Goal: Information Seeking & Learning: Learn about a topic

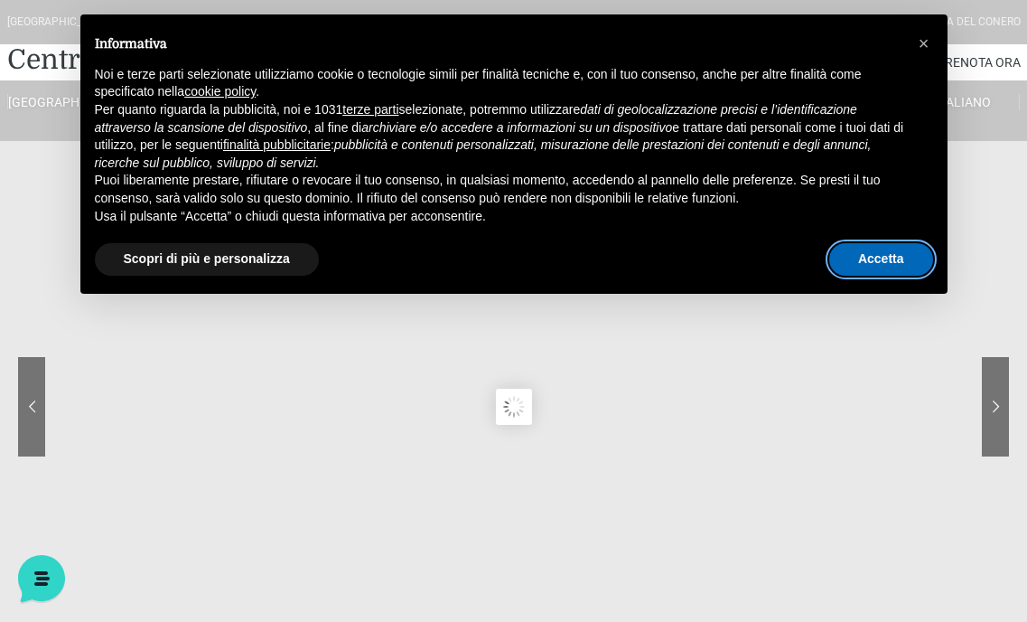
click at [879, 258] on button "Accetta" at bounding box center [882, 259] width 104 height 33
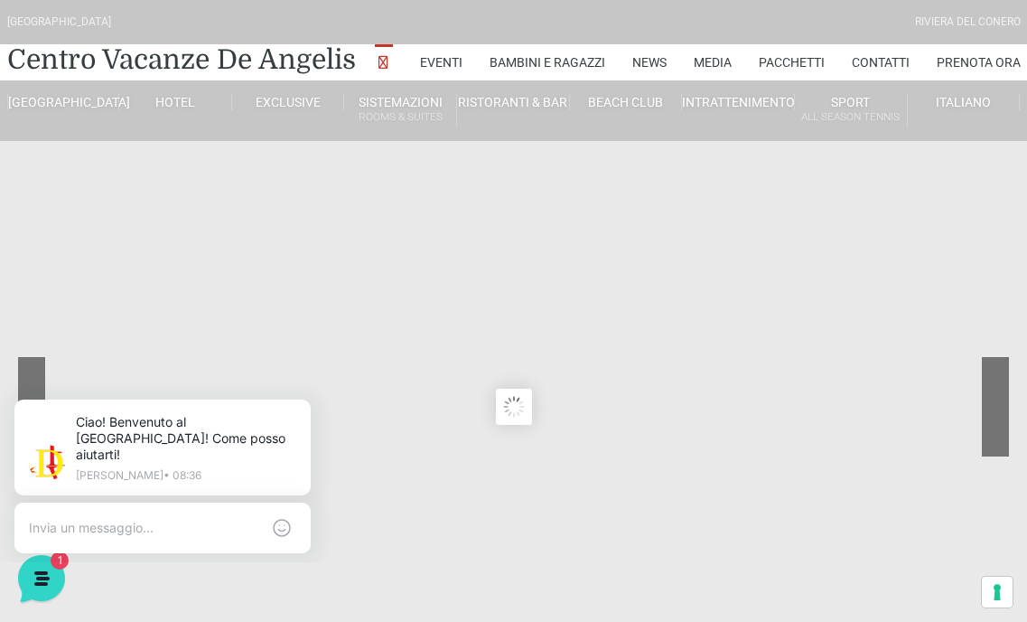
click at [1003, 401] on sr7-nav-img-live at bounding box center [928, 406] width 163 height 99
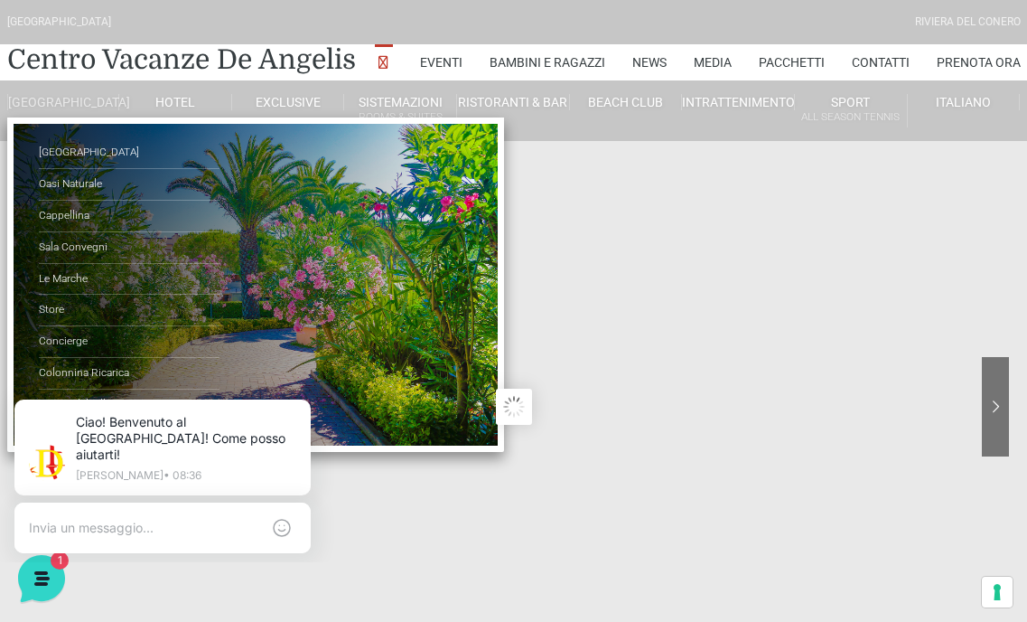
click at [64, 105] on link "[GEOGRAPHIC_DATA]" at bounding box center [63, 102] width 113 height 16
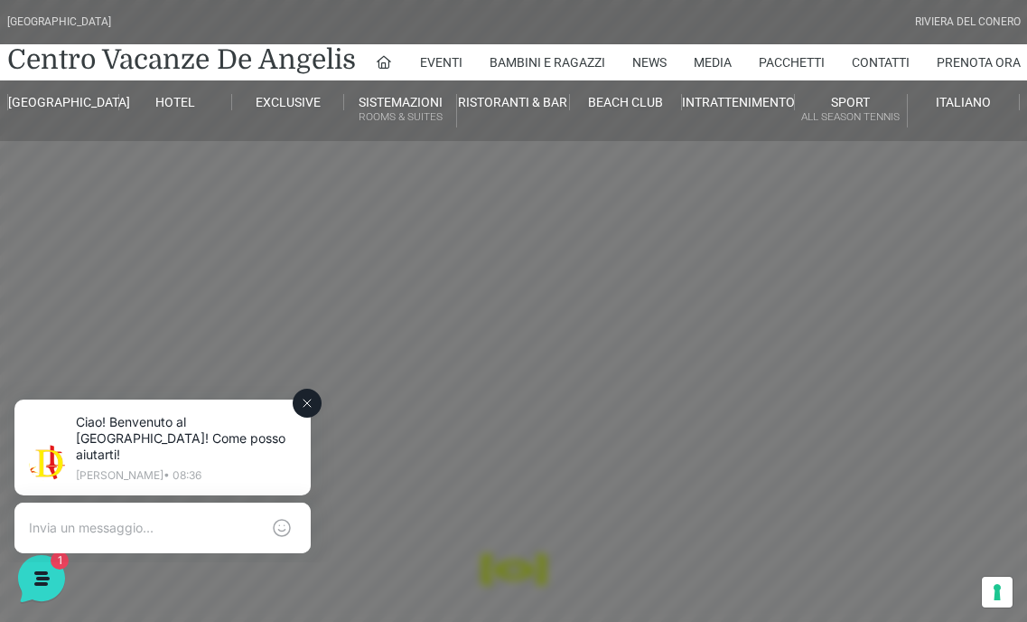
click at [306, 405] on icon at bounding box center [307, 403] width 14 height 14
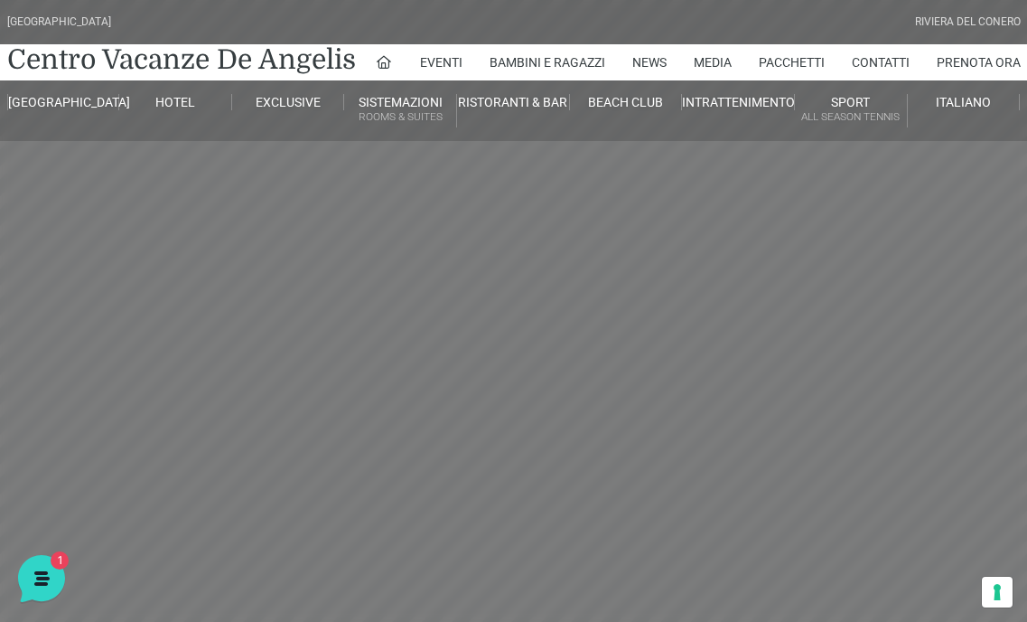
scroll to position [29, 0]
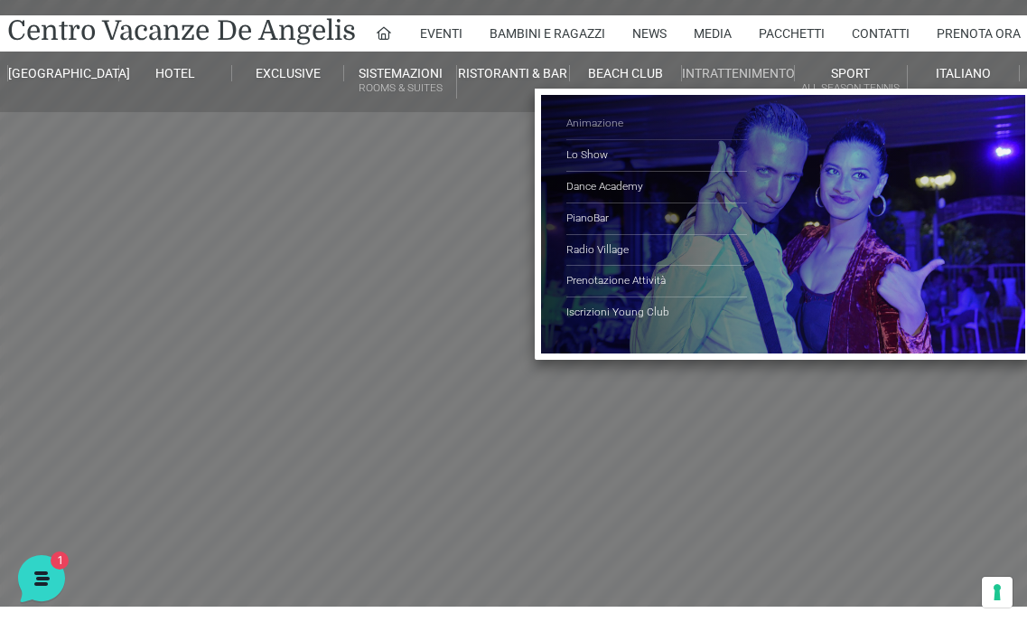
click at [605, 119] on link "Animazione" at bounding box center [657, 124] width 181 height 32
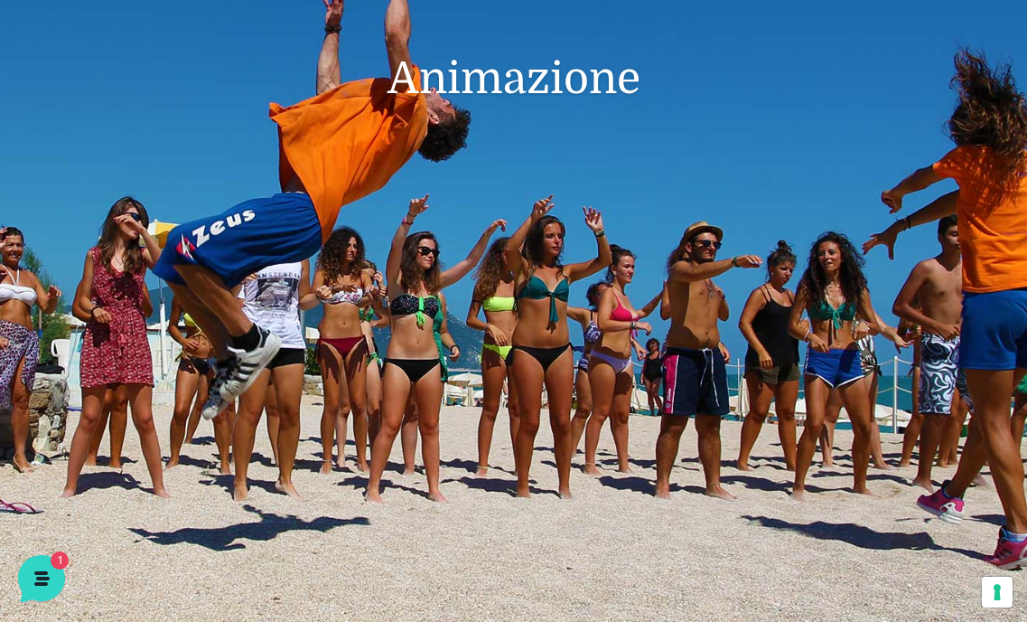
scroll to position [181, 0]
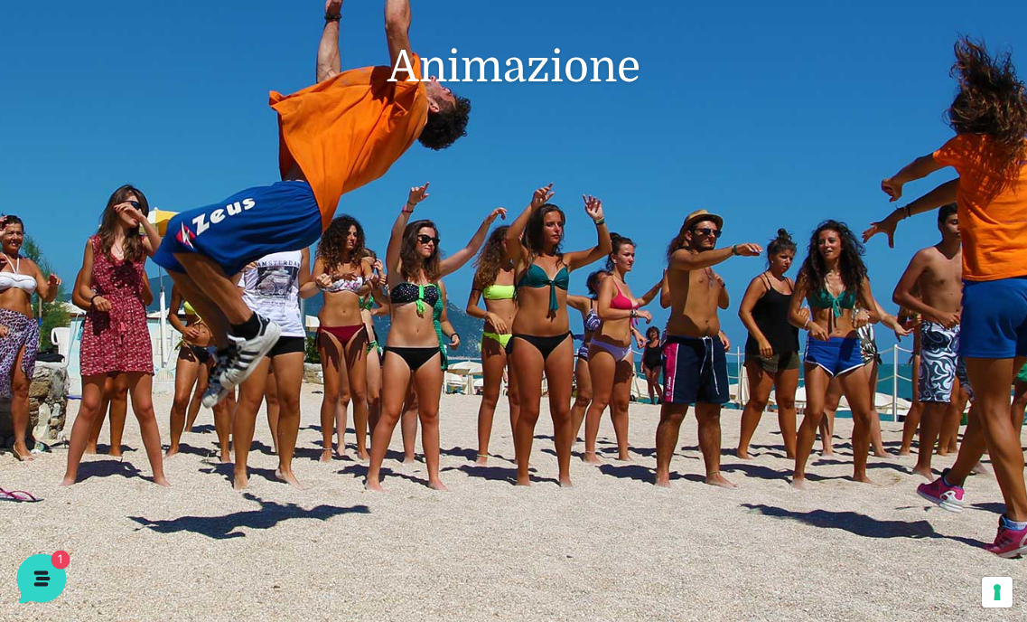
click at [32, 570] on icon at bounding box center [39, 576] width 47 height 47
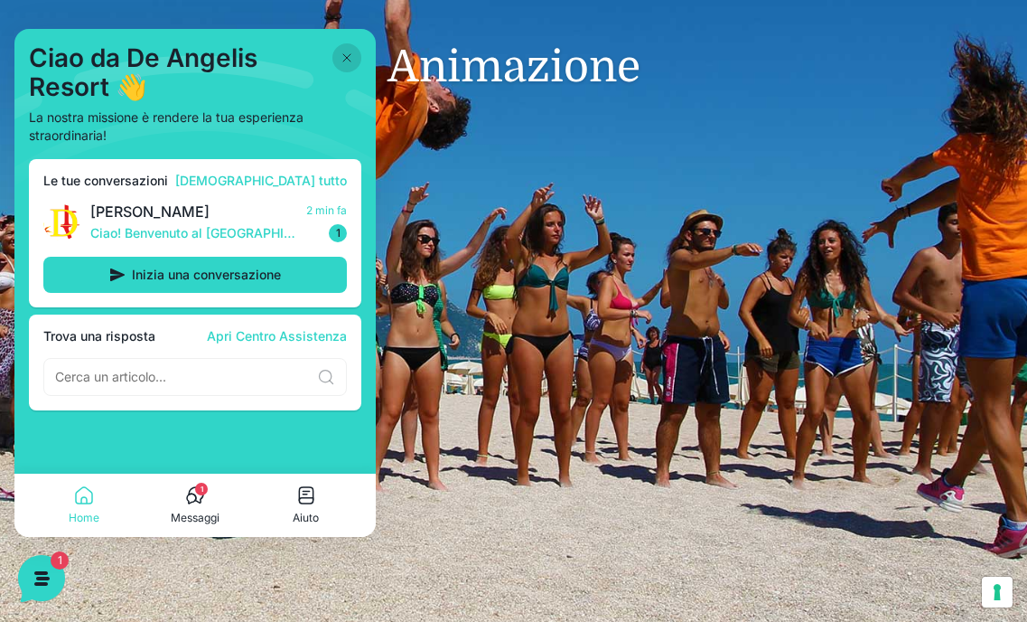
click at [347, 55] on icon at bounding box center [347, 58] width 14 height 14
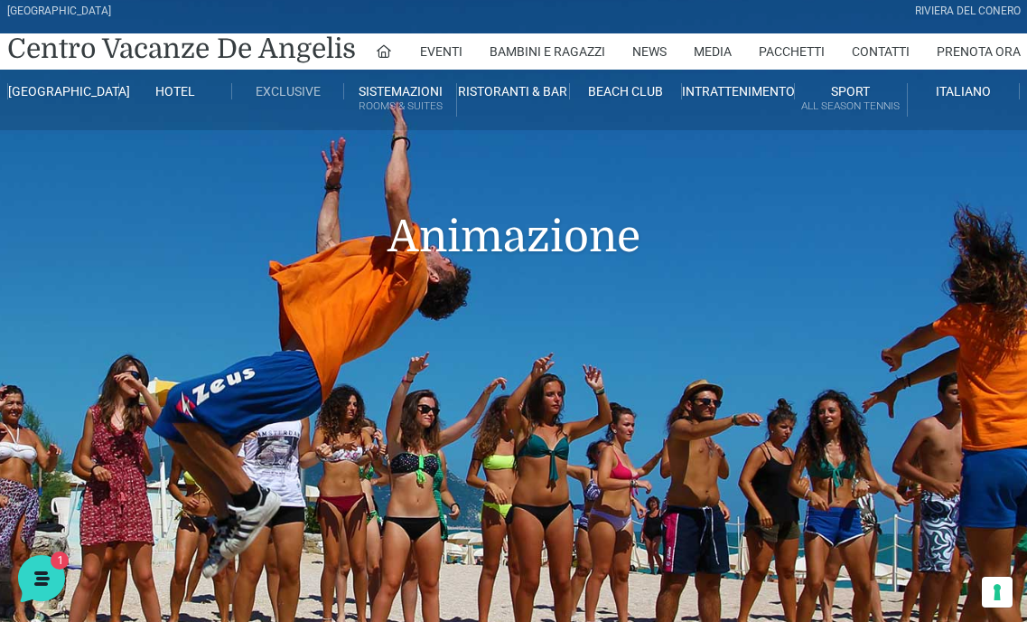
scroll to position [0, 0]
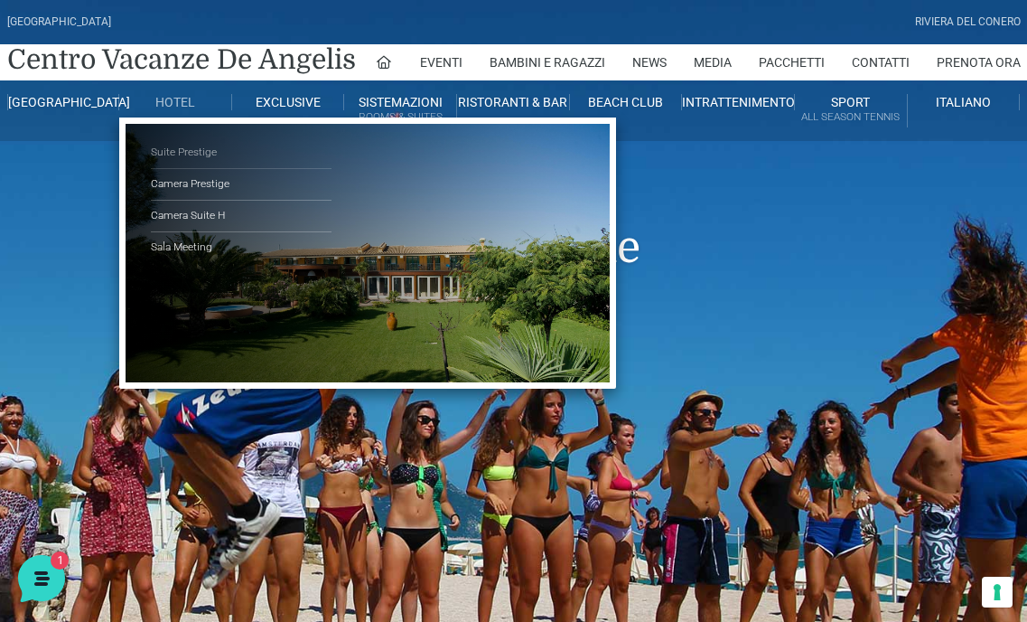
click at [169, 146] on link "Suite Prestige" at bounding box center [241, 153] width 181 height 32
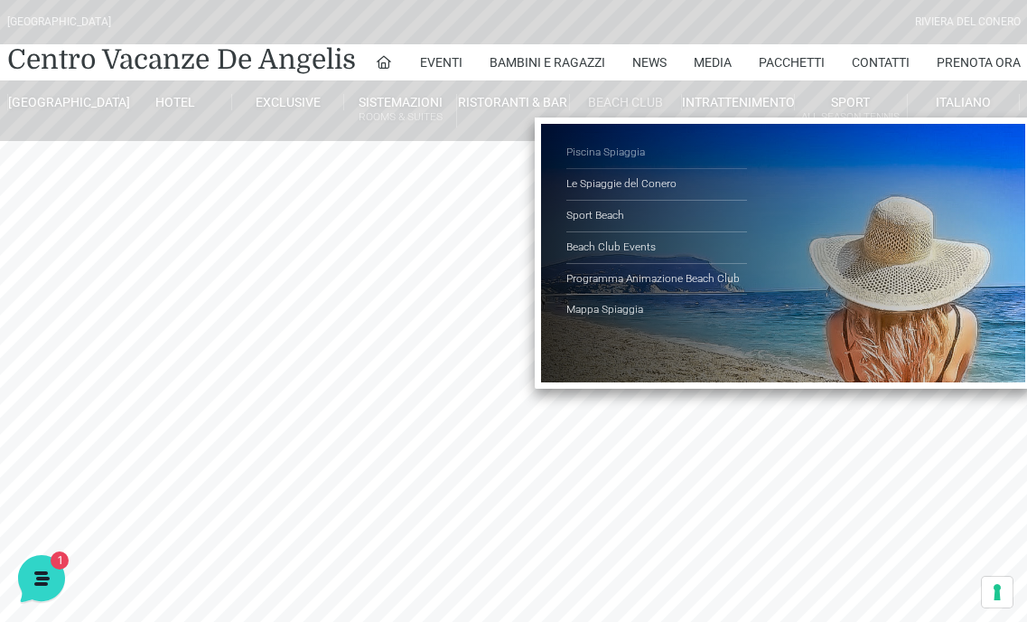
click at [597, 145] on link "Piscina Spiaggia" at bounding box center [657, 153] width 181 height 32
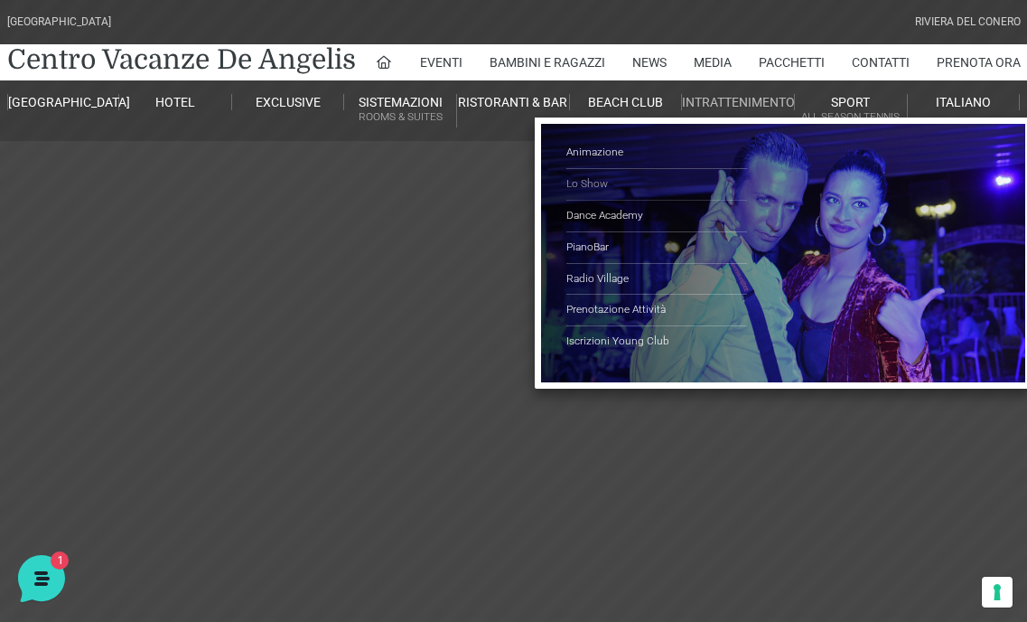
click at [594, 184] on link "Lo Show" at bounding box center [657, 185] width 181 height 32
